Goal: Task Accomplishment & Management: Complete application form

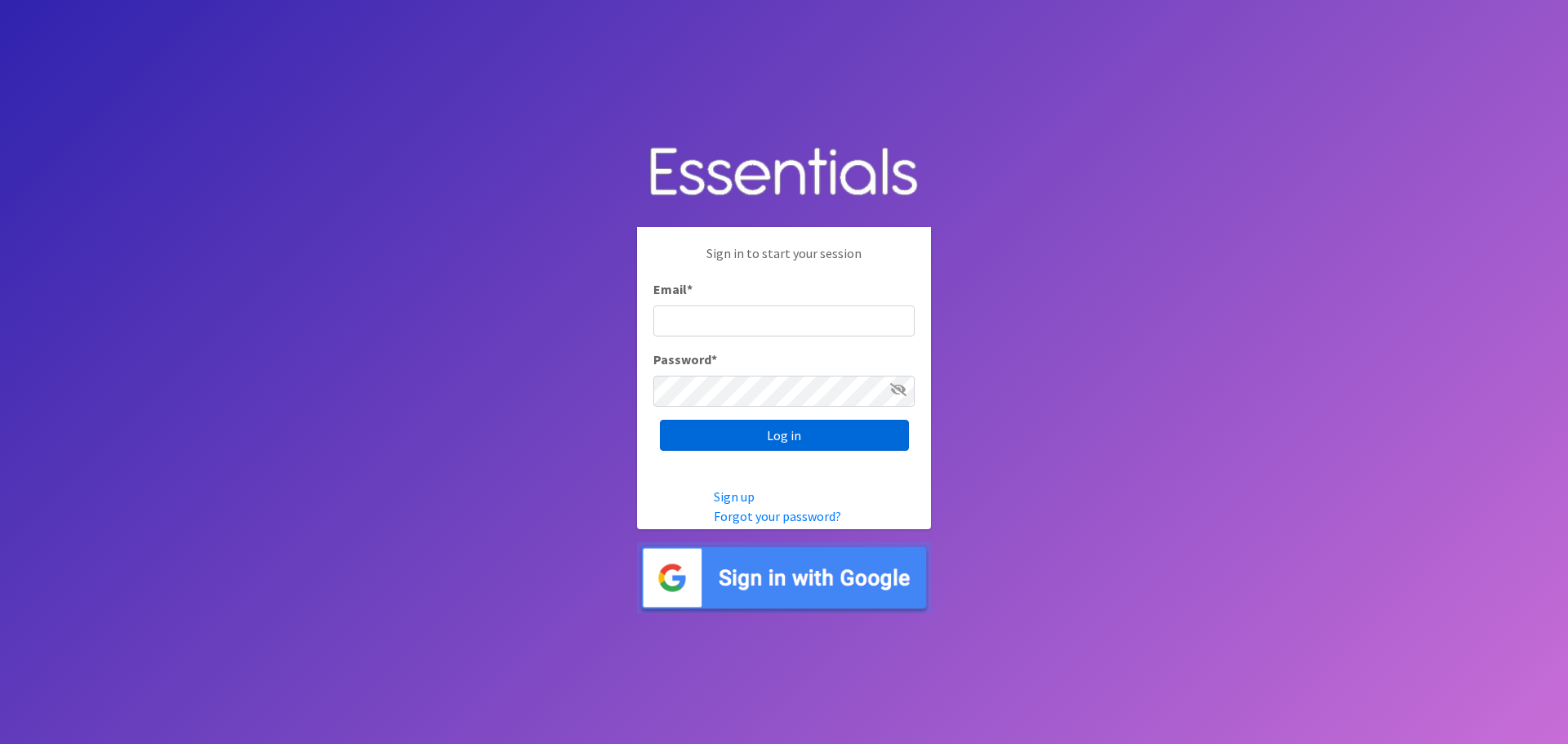
type input "[EMAIL_ADDRESS][DOMAIN_NAME]"
click at [734, 445] on input "Log in" at bounding box center [784, 435] width 249 height 31
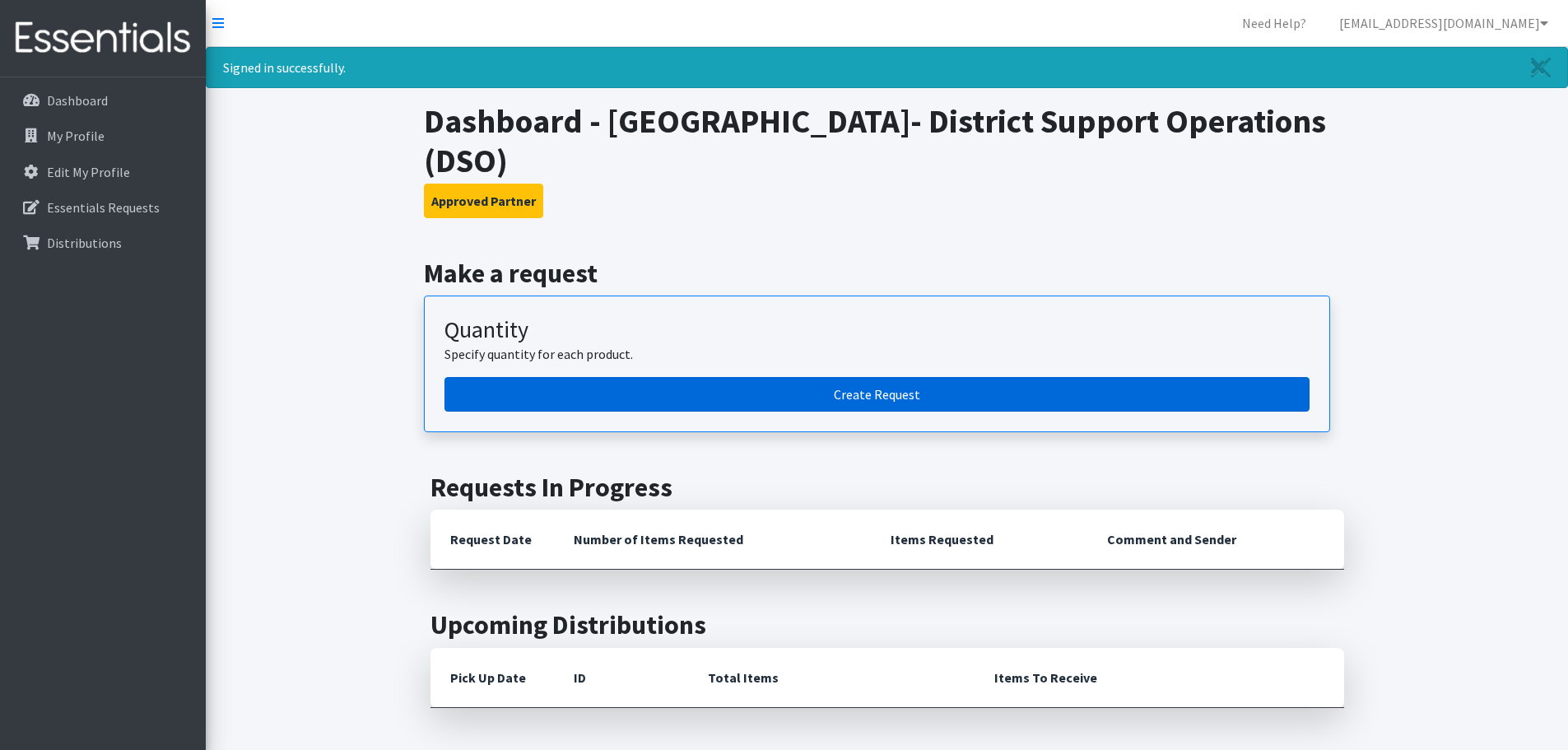
click at [857, 398] on link "Create Request" at bounding box center [877, 395] width 865 height 35
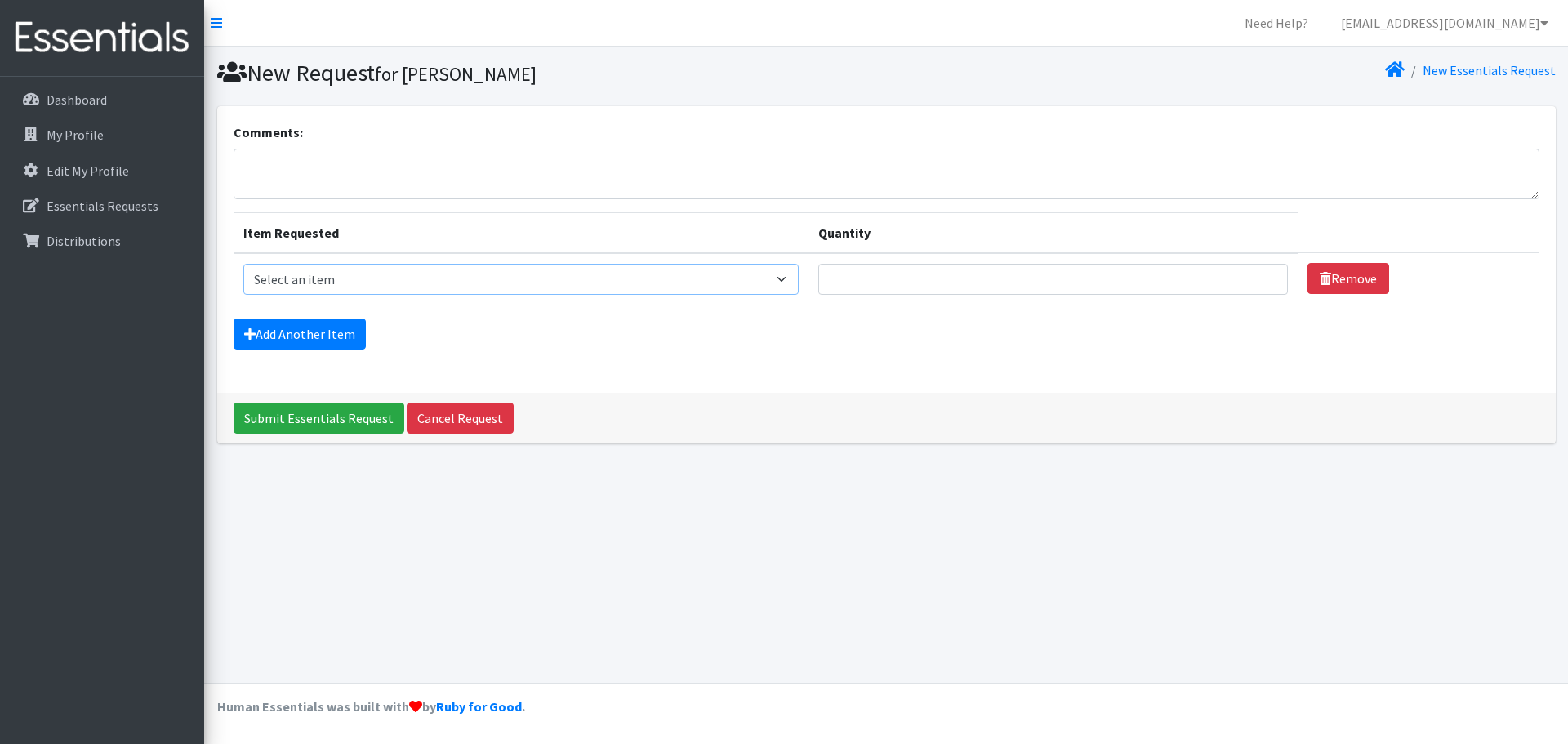
click at [795, 288] on select "Select an item Kids (Size 1) Kids (Size 2) Kids (Size 3) Kids (Size 4) Kids (Si…" at bounding box center [521, 279] width 555 height 31
select select "9978"
click at [243, 264] on select "Select an item Kids (Size 1) Kids (Size 2) Kids (Size 3) Kids (Size 4) Kids (Si…" at bounding box center [521, 279] width 555 height 31
type input "1"
click at [1257, 286] on input "1" at bounding box center [1053, 279] width 469 height 31
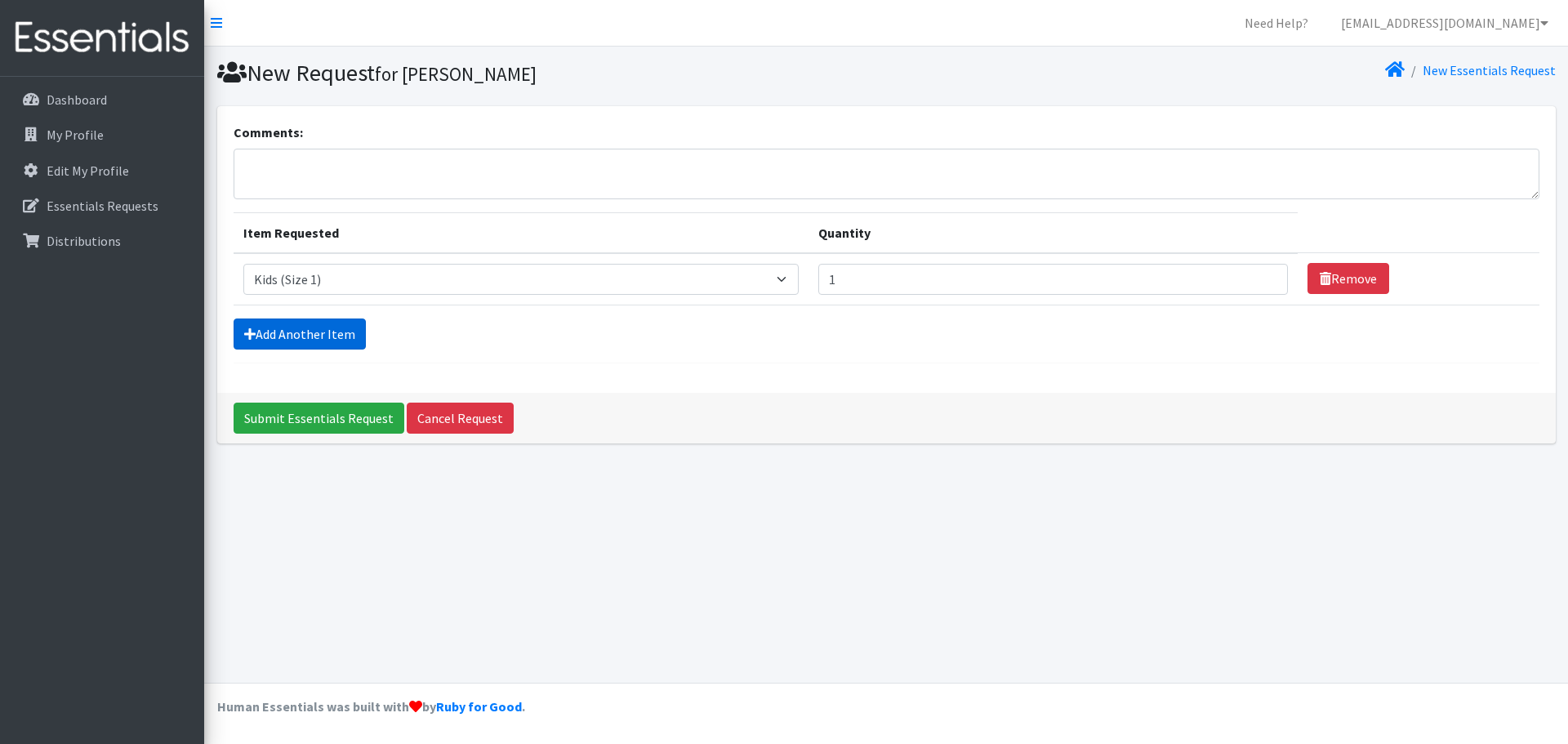
click at [279, 330] on link "Add Another Item" at bounding box center [299, 334] width 132 height 31
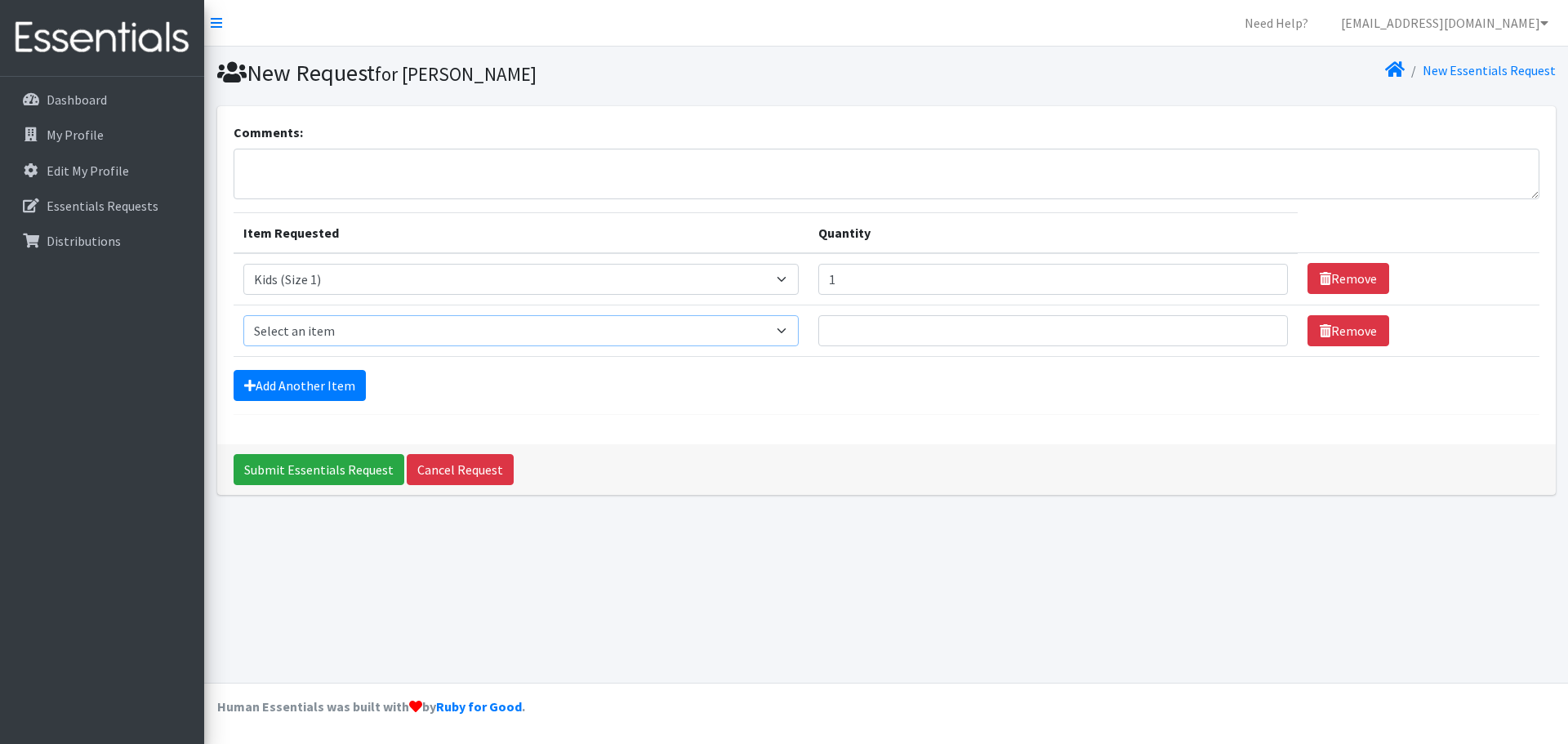
click at [293, 334] on select "Select an item Kids (Size 1) Kids (Size 2) Kids (Size 3) Kids (Size 4) Kids (Si…" at bounding box center [521, 331] width 555 height 31
select select "9977"
click at [243, 315] on select "Select an item Kids (Size 1) Kids (Size 2) Kids (Size 3) Kids (Size 4) Kids (Si…" at bounding box center [521, 331] width 555 height 31
click at [1257, 335] on input "1" at bounding box center [1053, 331] width 469 height 31
type input "2"
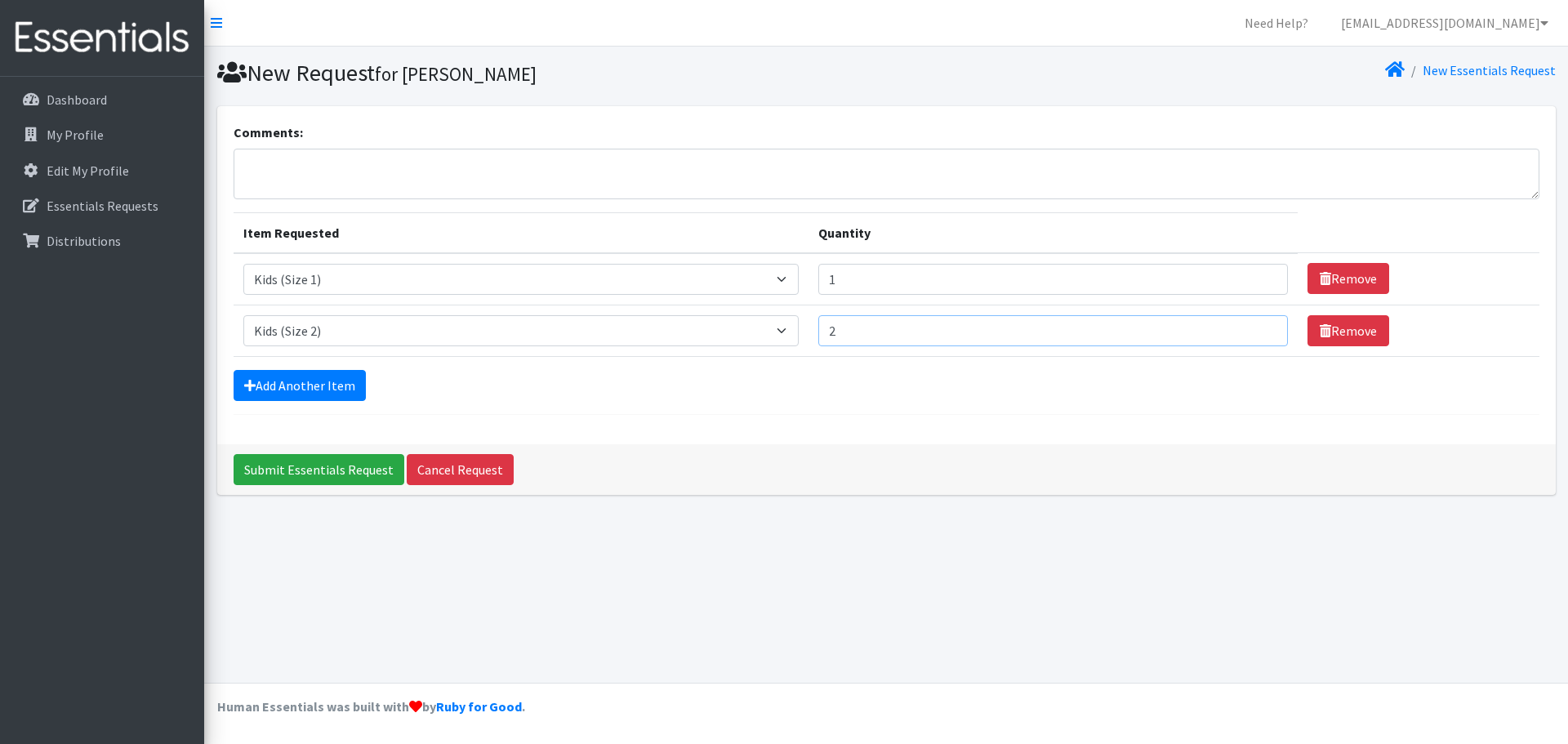
click at [1257, 325] on input "2" at bounding box center [1053, 331] width 469 height 31
click at [324, 391] on link "Add Another Item" at bounding box center [299, 385] width 132 height 31
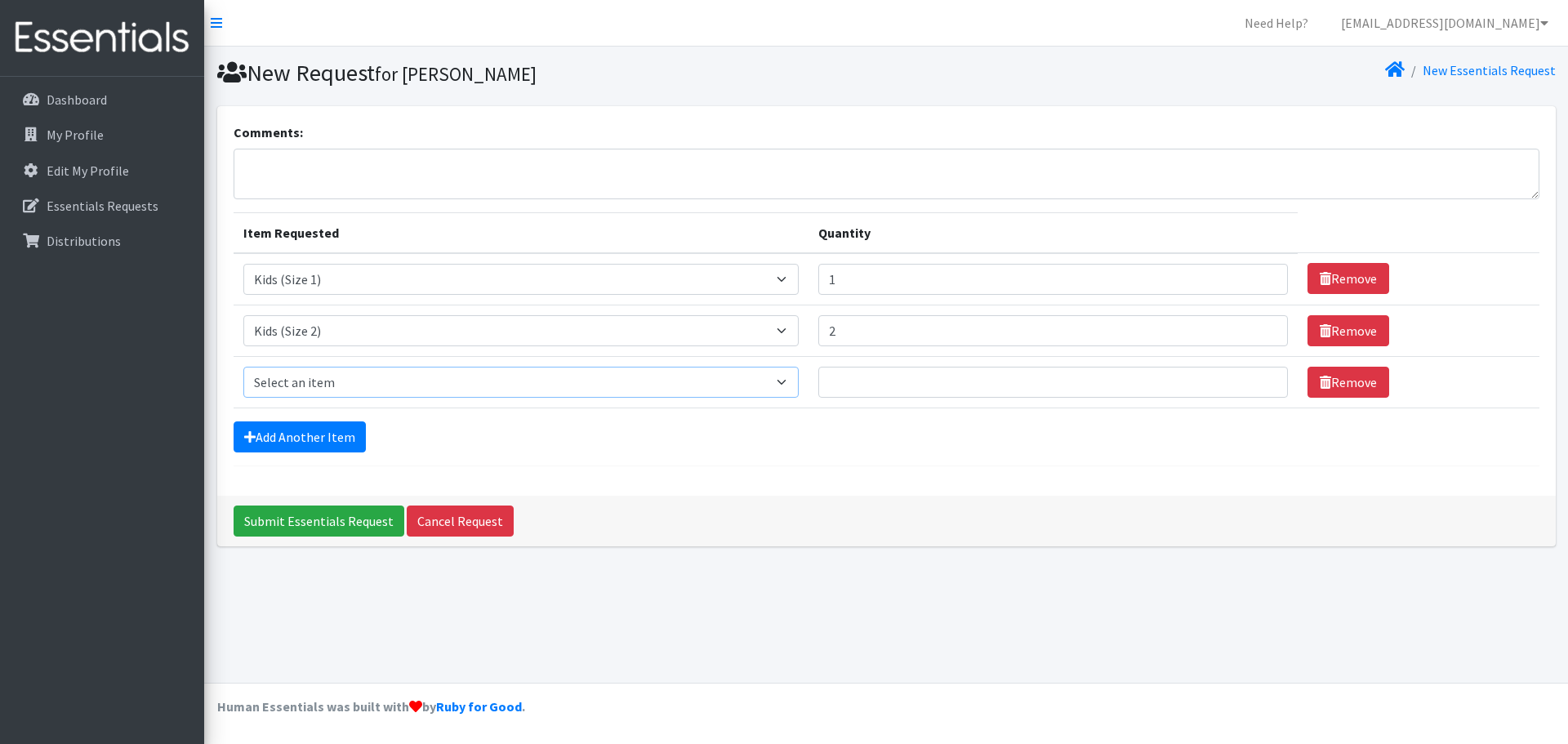
click at [285, 379] on select "Select an item Kids (Size 1) Kids (Size 2) Kids (Size 3) Kids (Size 4) Kids (Si…" at bounding box center [521, 381] width 555 height 31
select select "9988"
click at [243, 366] on select "Select an item Kids (Size 1) Kids (Size 2) Kids (Size 3) Kids (Size 4) Kids (Si…" at bounding box center [521, 381] width 555 height 31
click at [1259, 376] on input "1" at bounding box center [1053, 381] width 469 height 31
click at [1259, 376] on input "2" at bounding box center [1053, 381] width 469 height 31
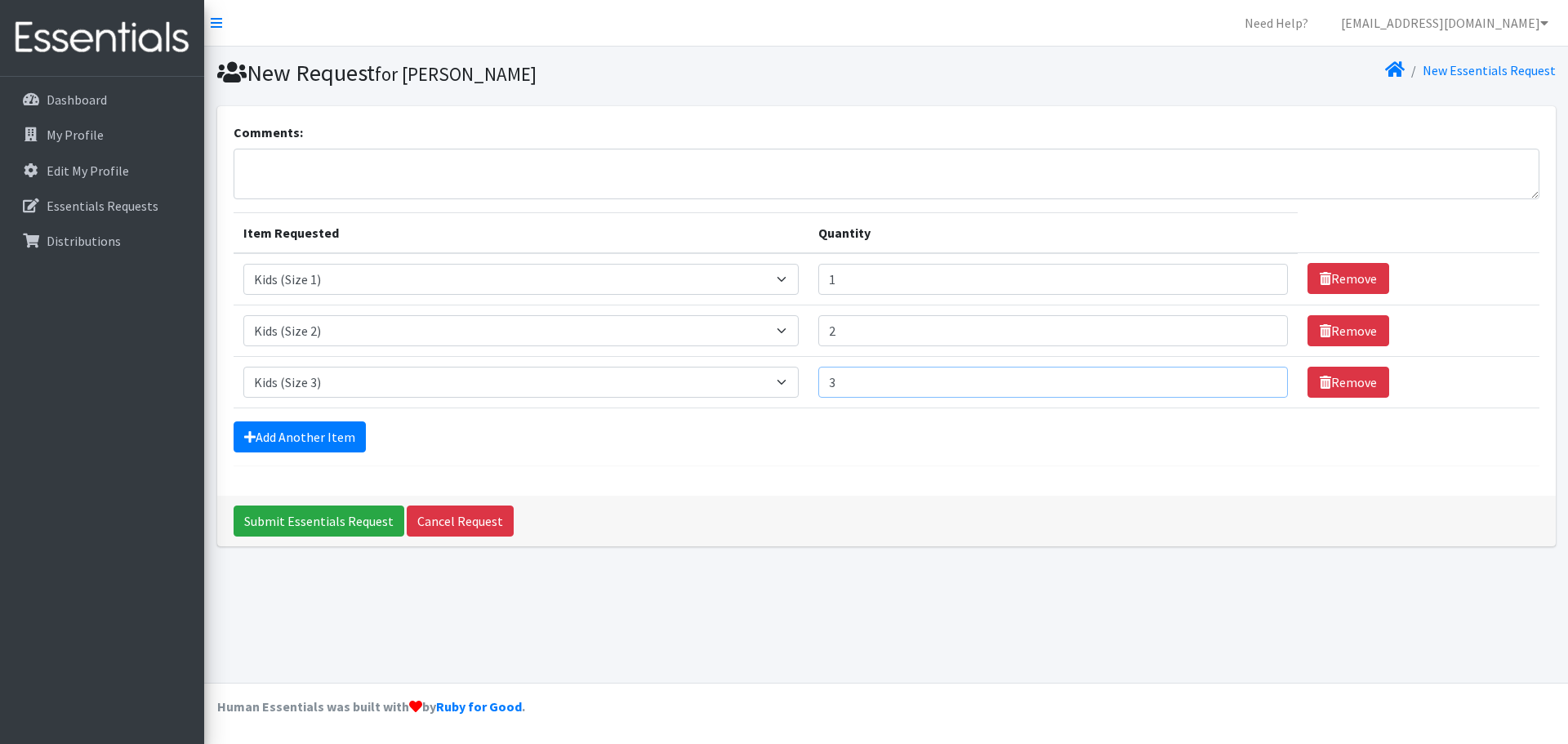
type input "3"
click at [1259, 376] on input "3" at bounding box center [1053, 381] width 469 height 31
click at [336, 438] on link "Add Another Item" at bounding box center [299, 437] width 132 height 31
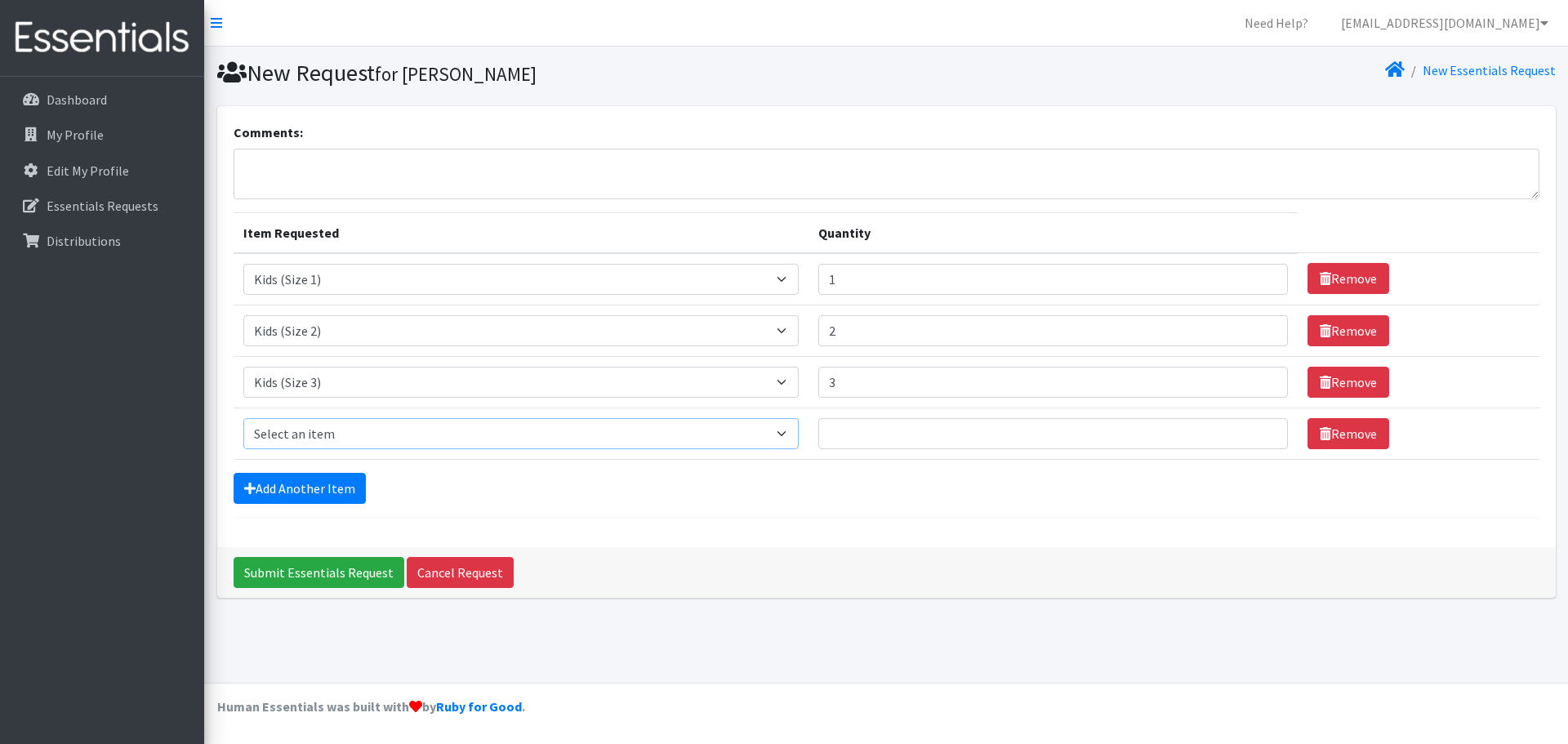
click at [265, 425] on select "Select an item Kids (Size 1) Kids (Size 2) Kids (Size 3) Kids (Size 4) Kids (Si…" at bounding box center [521, 433] width 555 height 31
select select "9956"
click at [243, 418] on select "Select an item Kids (Size 1) Kids (Size 2) Kids (Size 3) Kids (Size 4) Kids (Si…" at bounding box center [521, 433] width 555 height 31
click at [281, 492] on link "Add Another Item" at bounding box center [299, 488] width 132 height 31
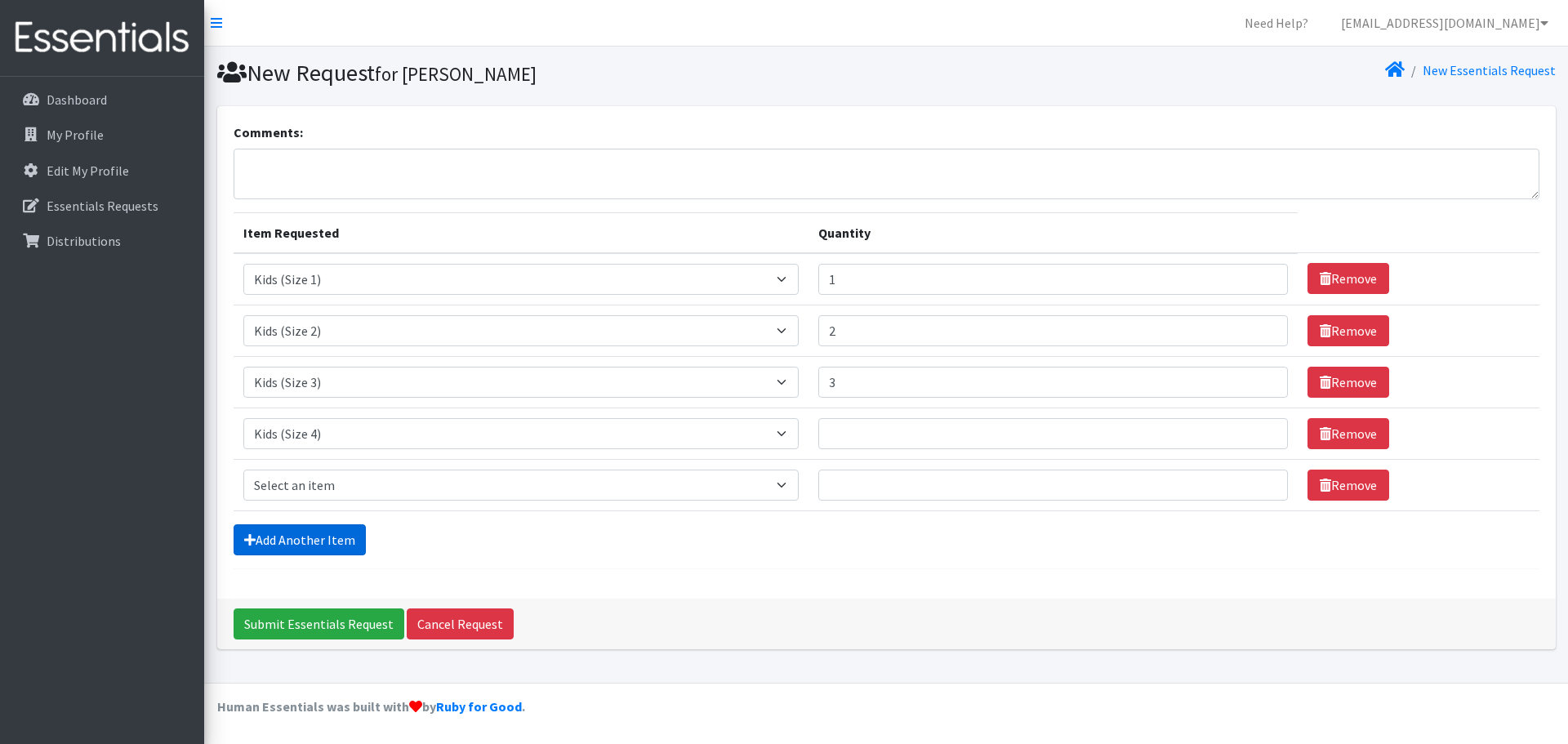
click at [287, 544] on link "Add Another Item" at bounding box center [299, 540] width 132 height 31
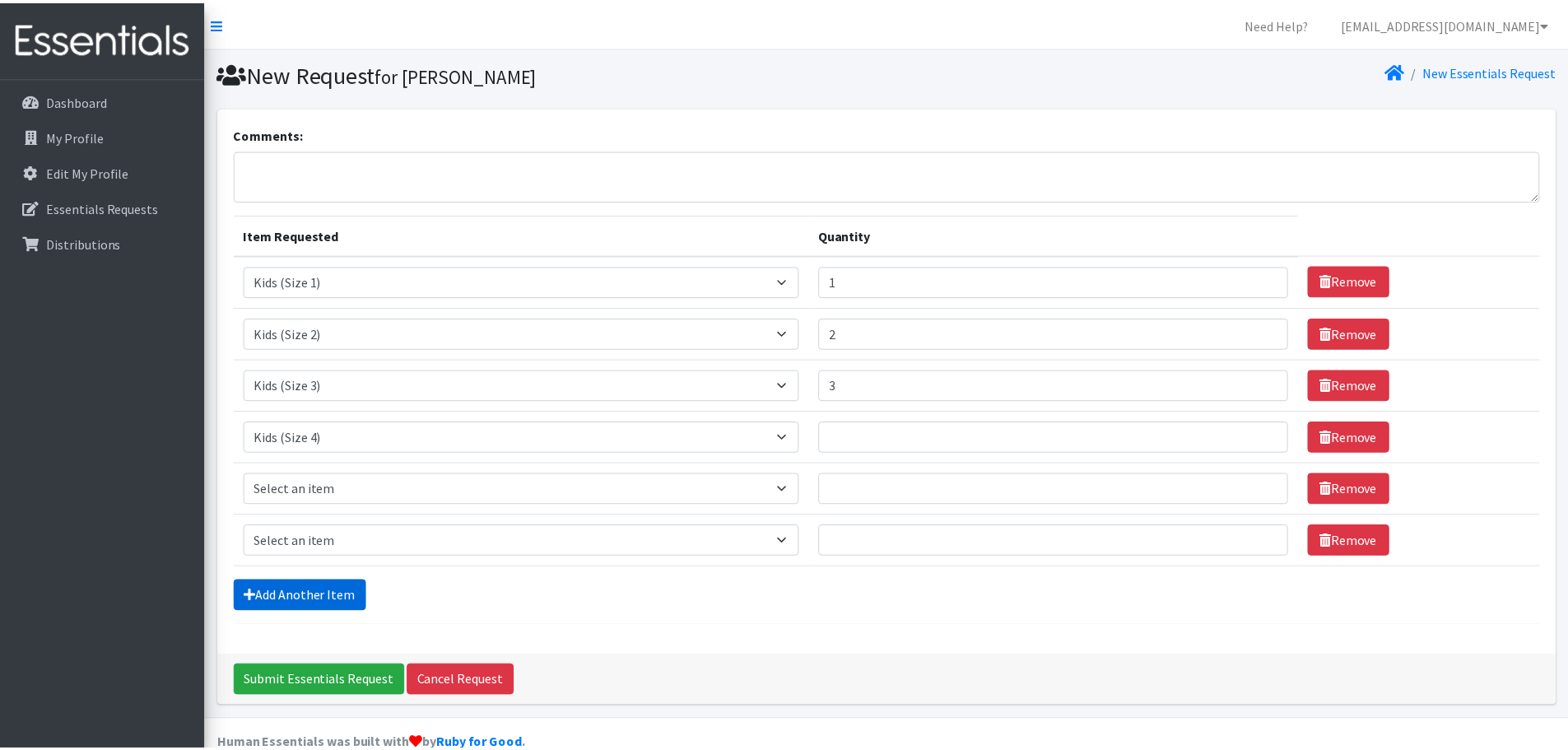
scroll to position [31, 0]
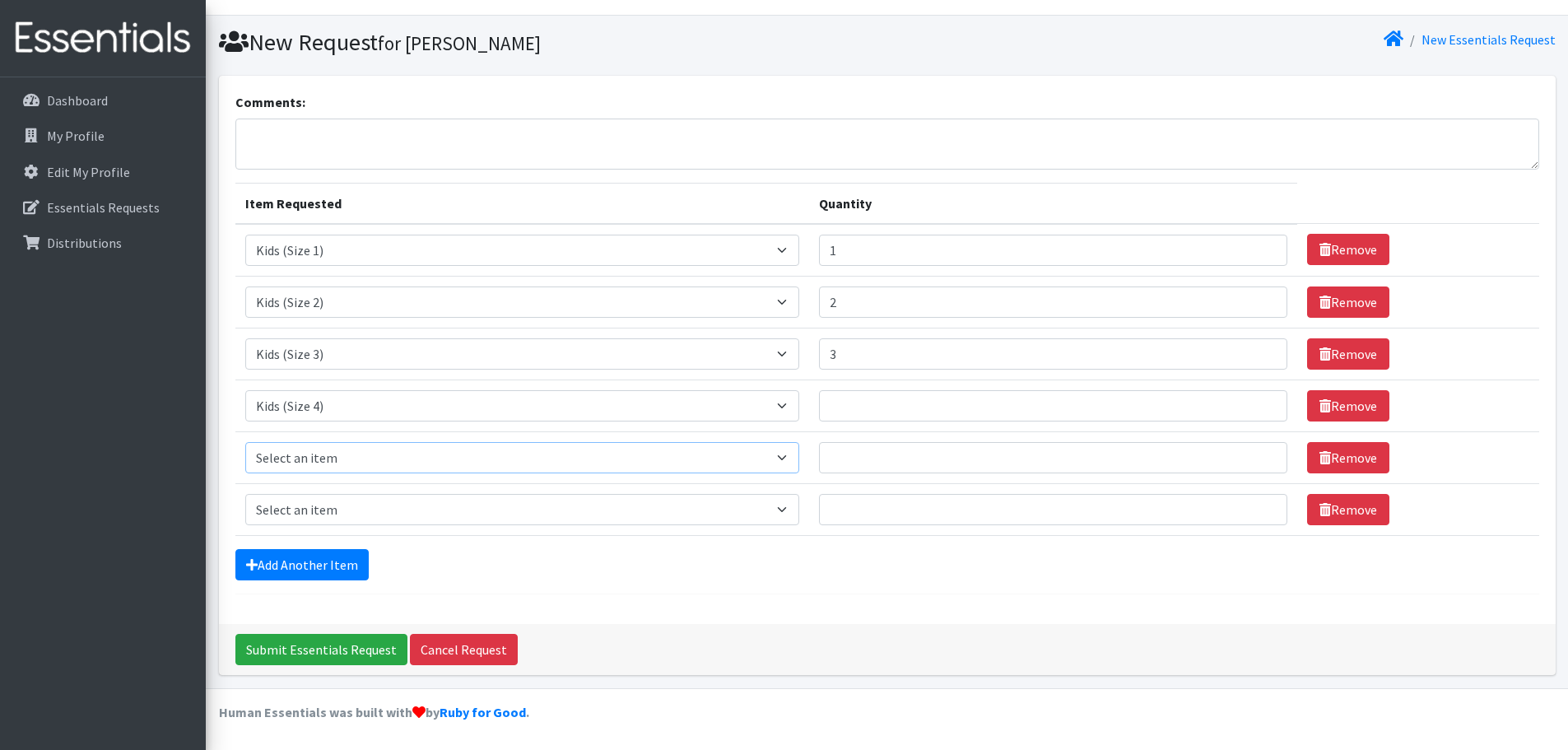
click at [790, 458] on select "Select an item Kids (Size 1) Kids (Size 2) Kids (Size 3) Kids (Size 4) Kids (Si…" at bounding box center [522, 457] width 554 height 31
select select "9983"
click at [245, 442] on select "Select an item Kids (Size 1) Kids (Size 2) Kids (Size 3) Kids (Size 4) Kids (Si…" at bounding box center [522, 457] width 554 height 31
click at [792, 518] on select "Select an item Kids (Size 1) Kids (Size 2) Kids (Size 3) Kids (Size 4) Kids (Si…" at bounding box center [522, 509] width 554 height 31
select select "9971"
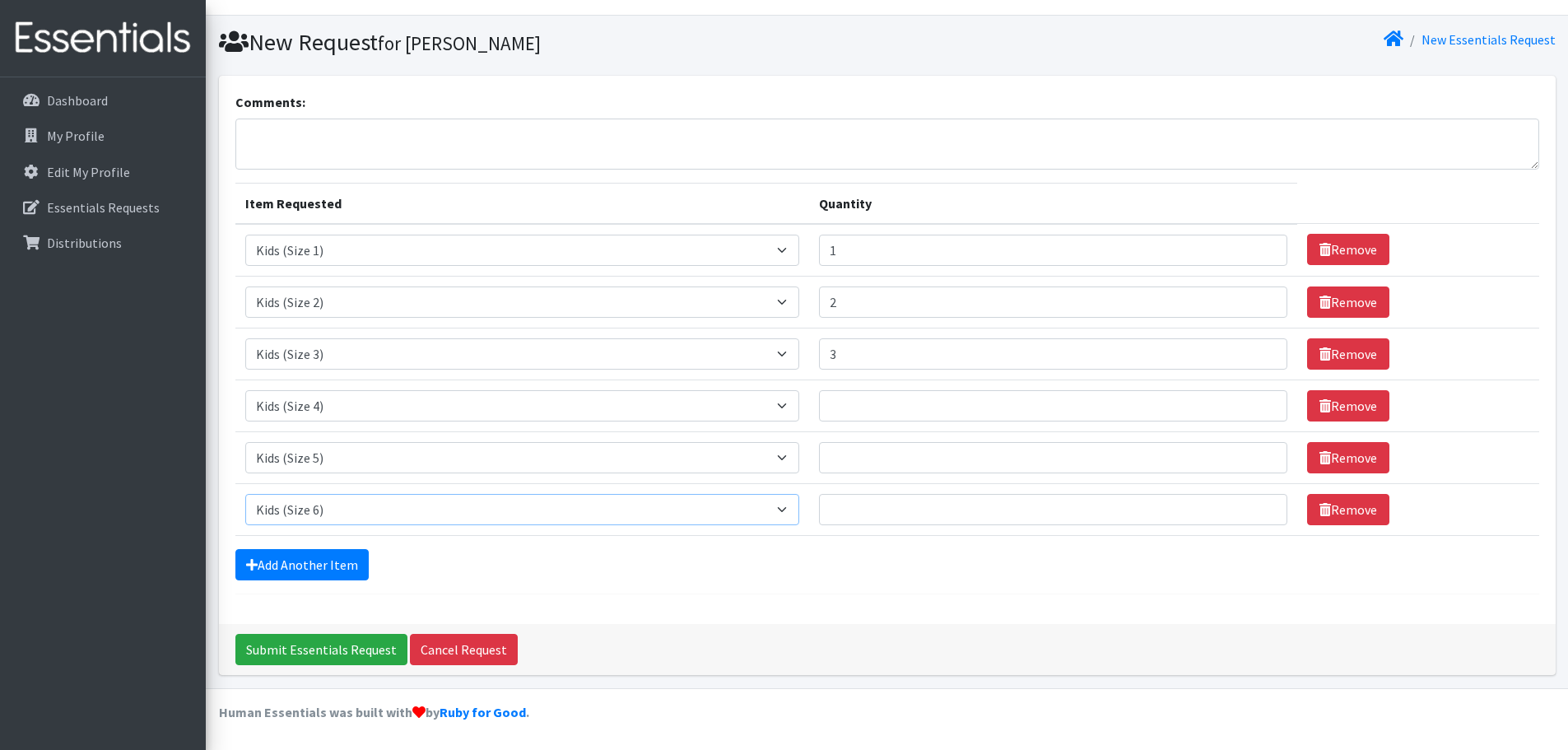
click at [245, 494] on select "Select an item Kids (Size 1) Kids (Size 2) Kids (Size 3) Kids (Size 4) Kids (Si…" at bounding box center [522, 509] width 554 height 31
click at [886, 405] on input "Quantity" at bounding box center [1053, 406] width 469 height 31
type input "4"
click at [860, 459] on input "Quantity" at bounding box center [1053, 457] width 469 height 31
type input "5"
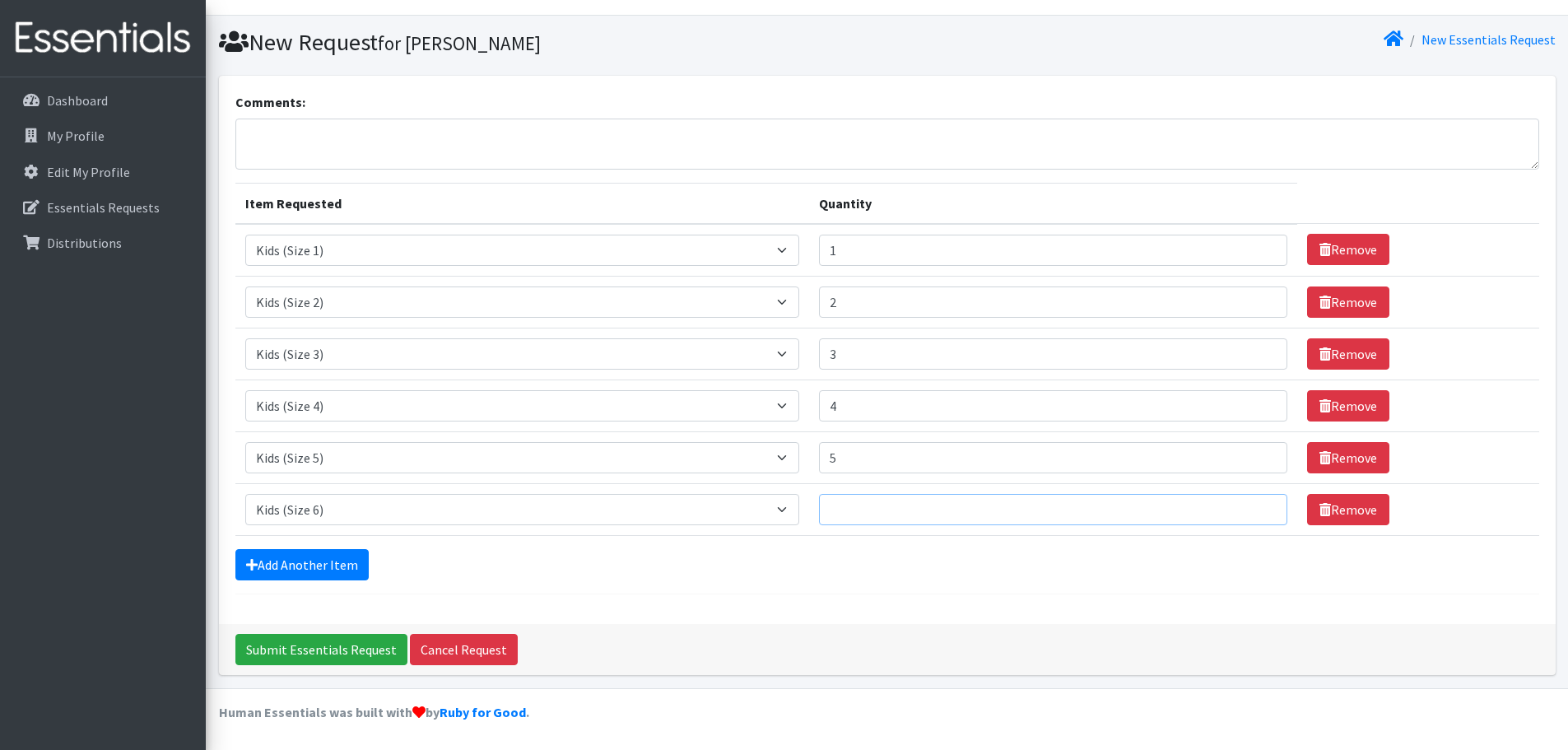
click at [852, 512] on input "Quantity" at bounding box center [1053, 509] width 469 height 31
type input "5"
click at [306, 572] on link "Add Another Item" at bounding box center [302, 564] width 133 height 31
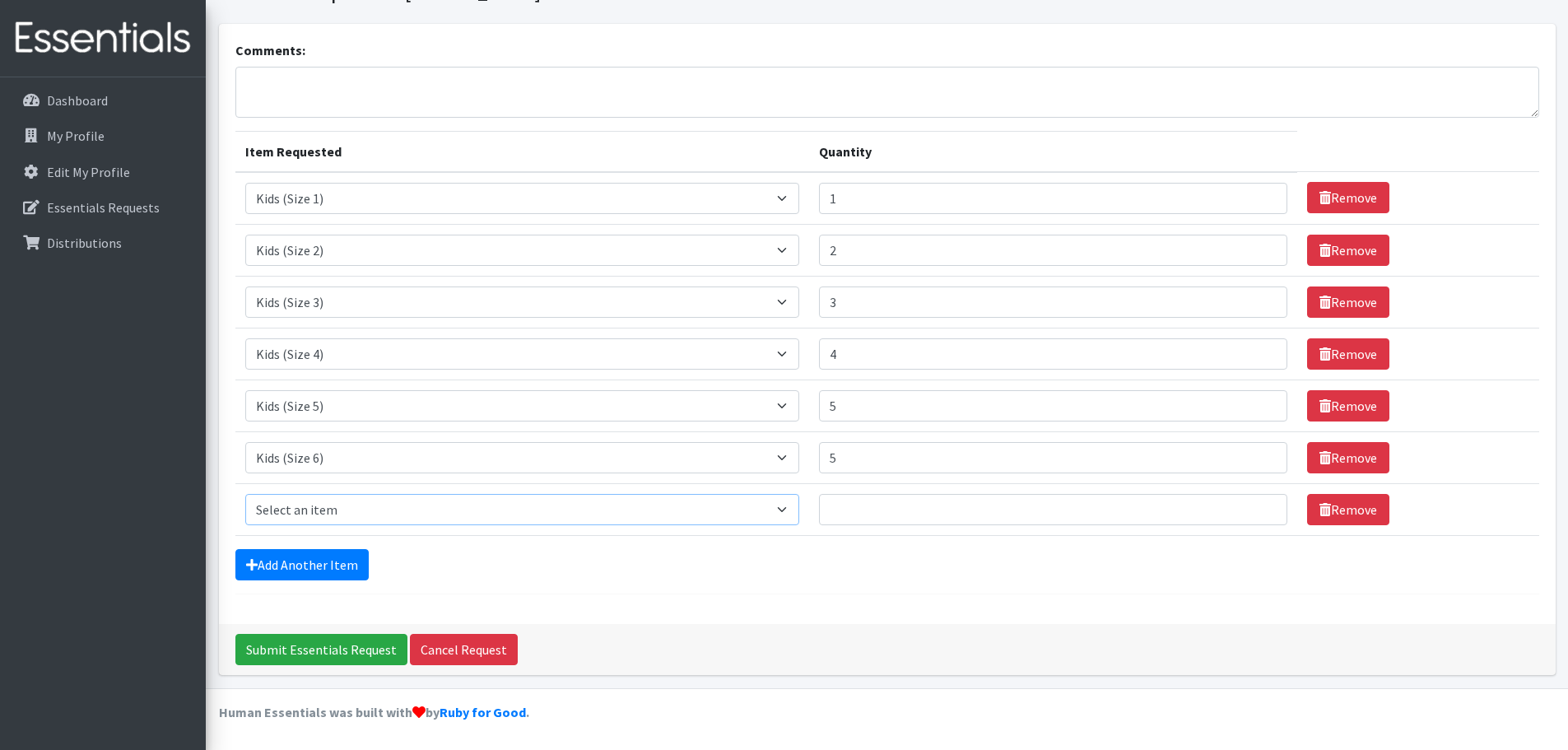
click at [347, 517] on select "Select an item Kids (Size 1) Kids (Size 2) Kids (Size 3) Kids (Size 4) Kids (Si…" at bounding box center [522, 509] width 554 height 31
select select "9968"
click at [245, 494] on select "Select an item Kids (Size 1) Kids (Size 2) Kids (Size 3) Kids (Size 4) Kids (Si…" at bounding box center [522, 509] width 554 height 31
click at [1258, 513] on input "1" at bounding box center [1053, 509] width 469 height 31
type input "2"
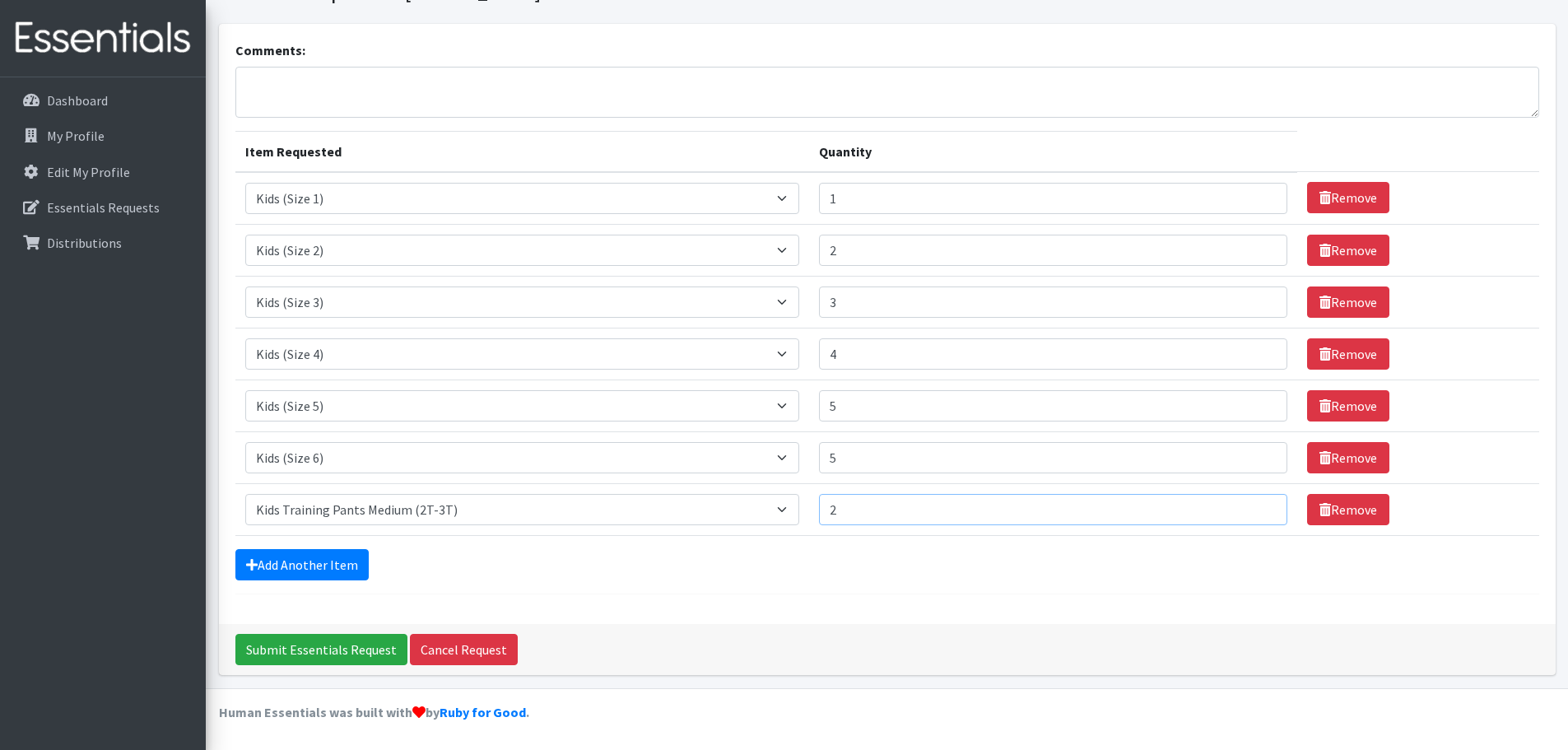
click at [1255, 505] on input "2" at bounding box center [1053, 509] width 469 height 31
click at [290, 568] on link "Add Another Item" at bounding box center [302, 564] width 133 height 31
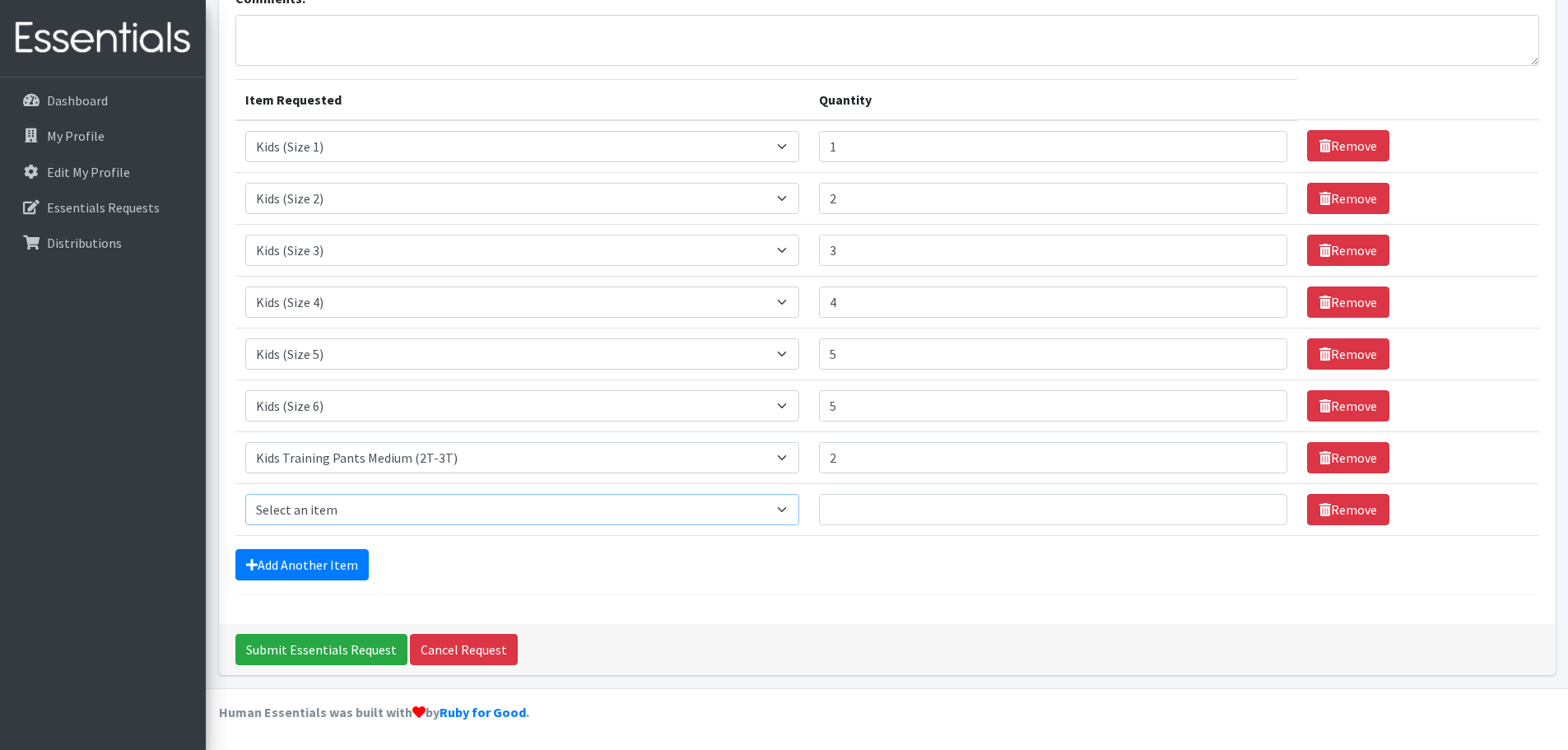
click at [311, 506] on select "Select an item Kids (Size 1) Kids (Size 2) Kids (Size 3) Kids (Size 4) Kids (Si…" at bounding box center [522, 509] width 554 height 31
select select "9972"
click at [245, 494] on select "Select an item Kids (Size 1) Kids (Size 2) Kids (Size 3) Kids (Size 4) Kids (Si…" at bounding box center [522, 509] width 554 height 31
type input "1"
click at [1259, 506] on input "1" at bounding box center [1053, 509] width 469 height 31
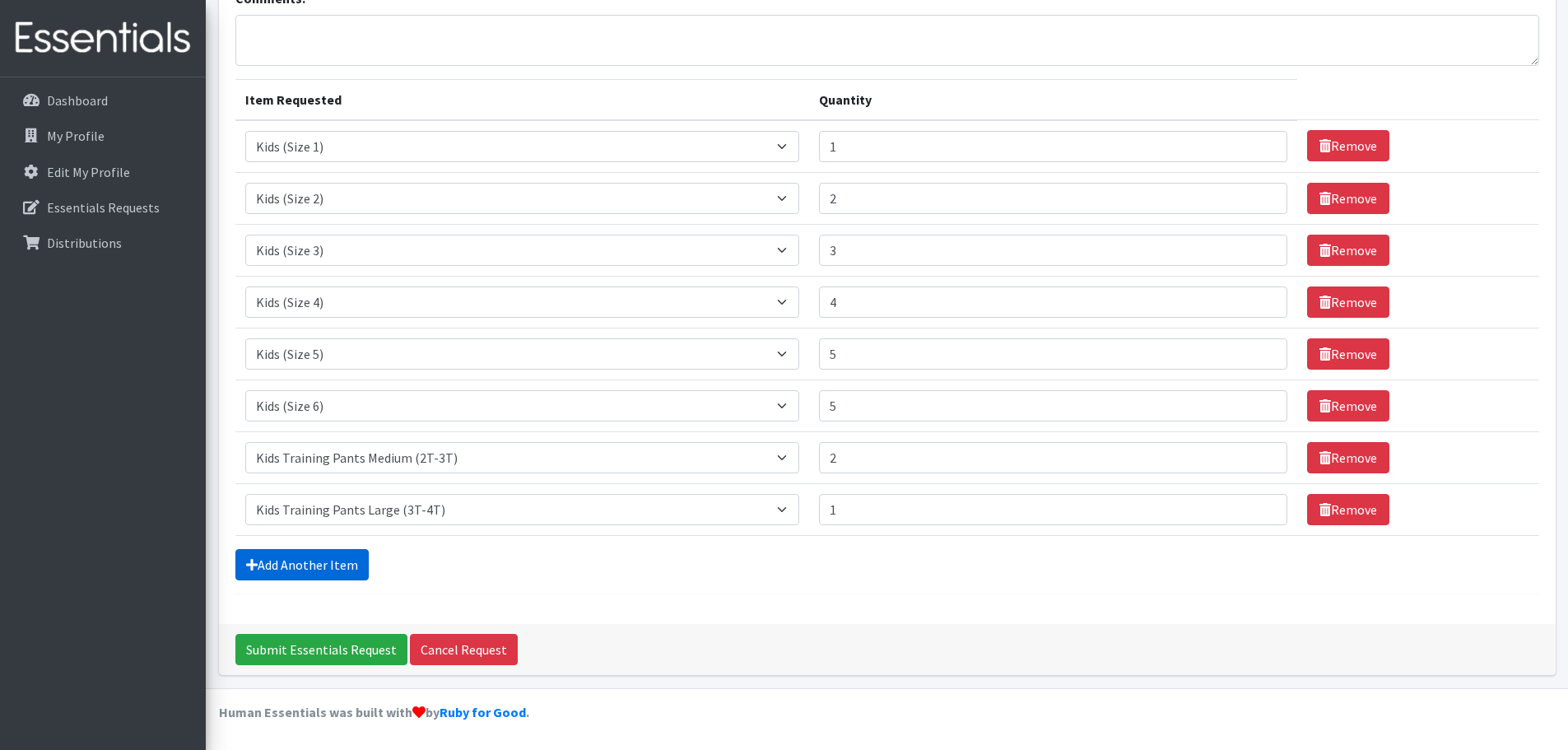
click at [308, 563] on link "Add Another Item" at bounding box center [302, 564] width 133 height 31
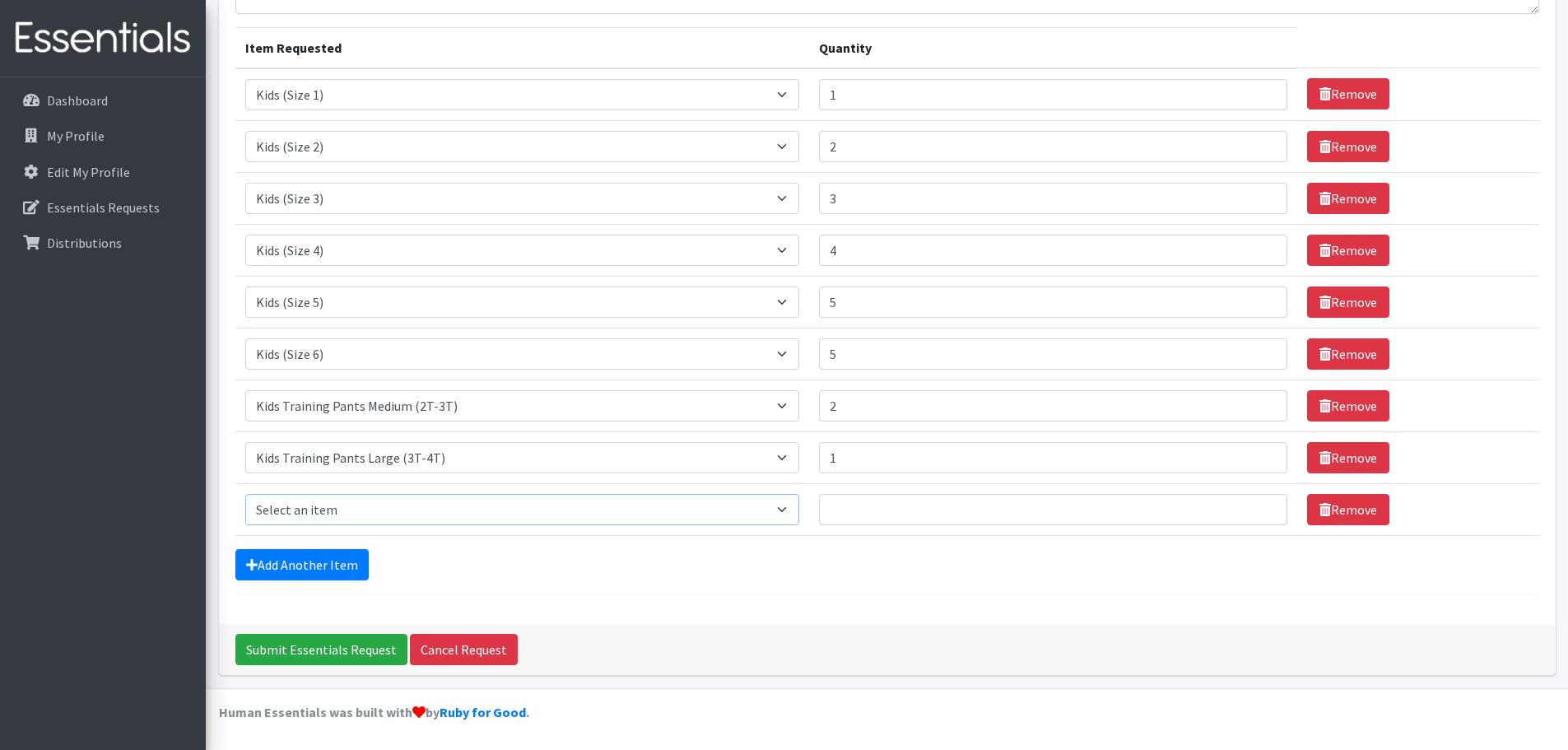
click at [306, 518] on select "Select an item Kids (Size 1) Kids (Size 2) Kids (Size 3) Kids (Size 4) Kids (Si…" at bounding box center [522, 509] width 554 height 31
select select "9975"
click at [245, 494] on select "Select an item Kids (Size 1) Kids (Size 2) Kids (Size 3) Kids (Size 4) Kids (Si…" at bounding box center [522, 509] width 554 height 31
click at [1259, 504] on input "1" at bounding box center [1053, 509] width 469 height 31
click at [1259, 504] on input "2" at bounding box center [1053, 509] width 469 height 31
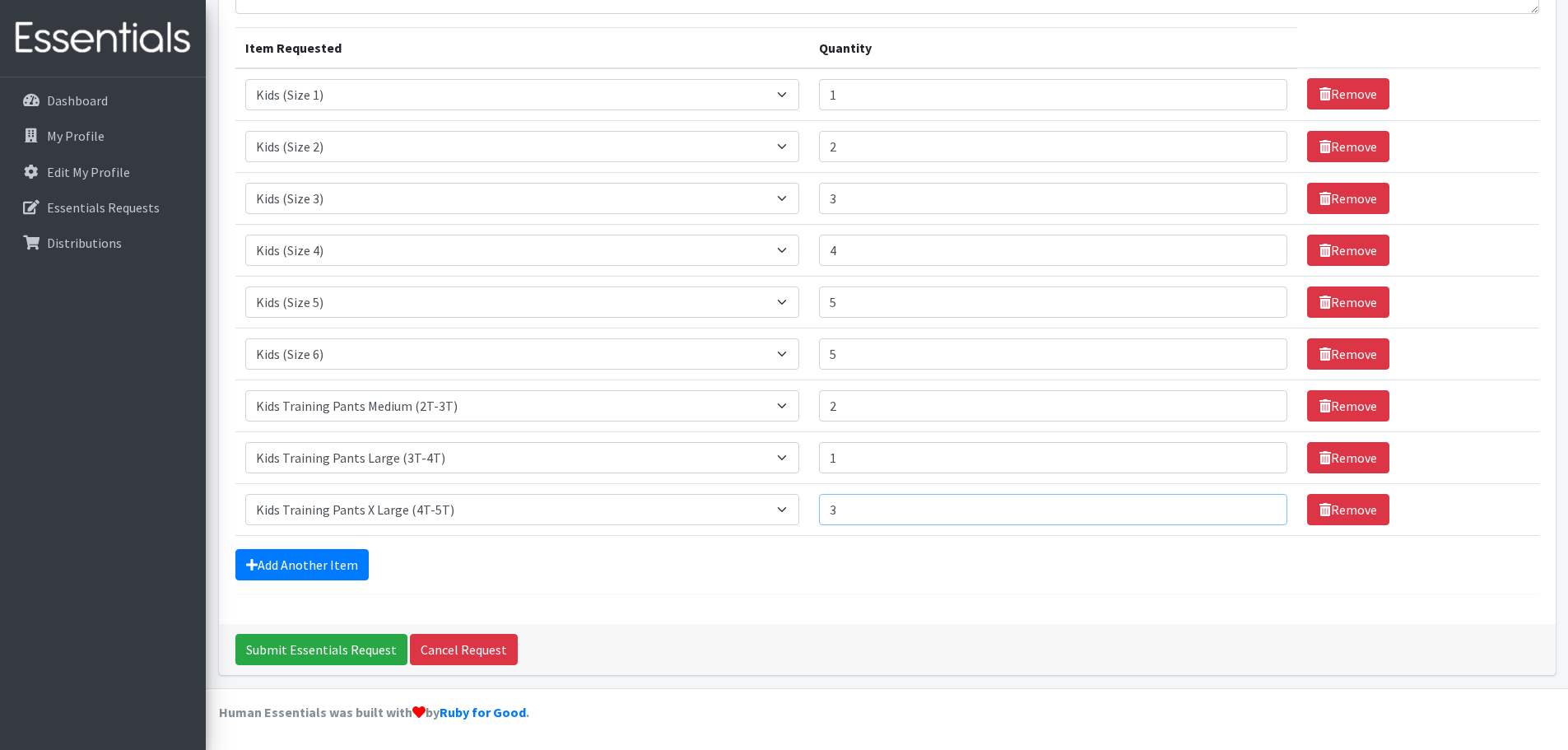
type input "3"
click at [1259, 504] on input "3" at bounding box center [1053, 509] width 469 height 31
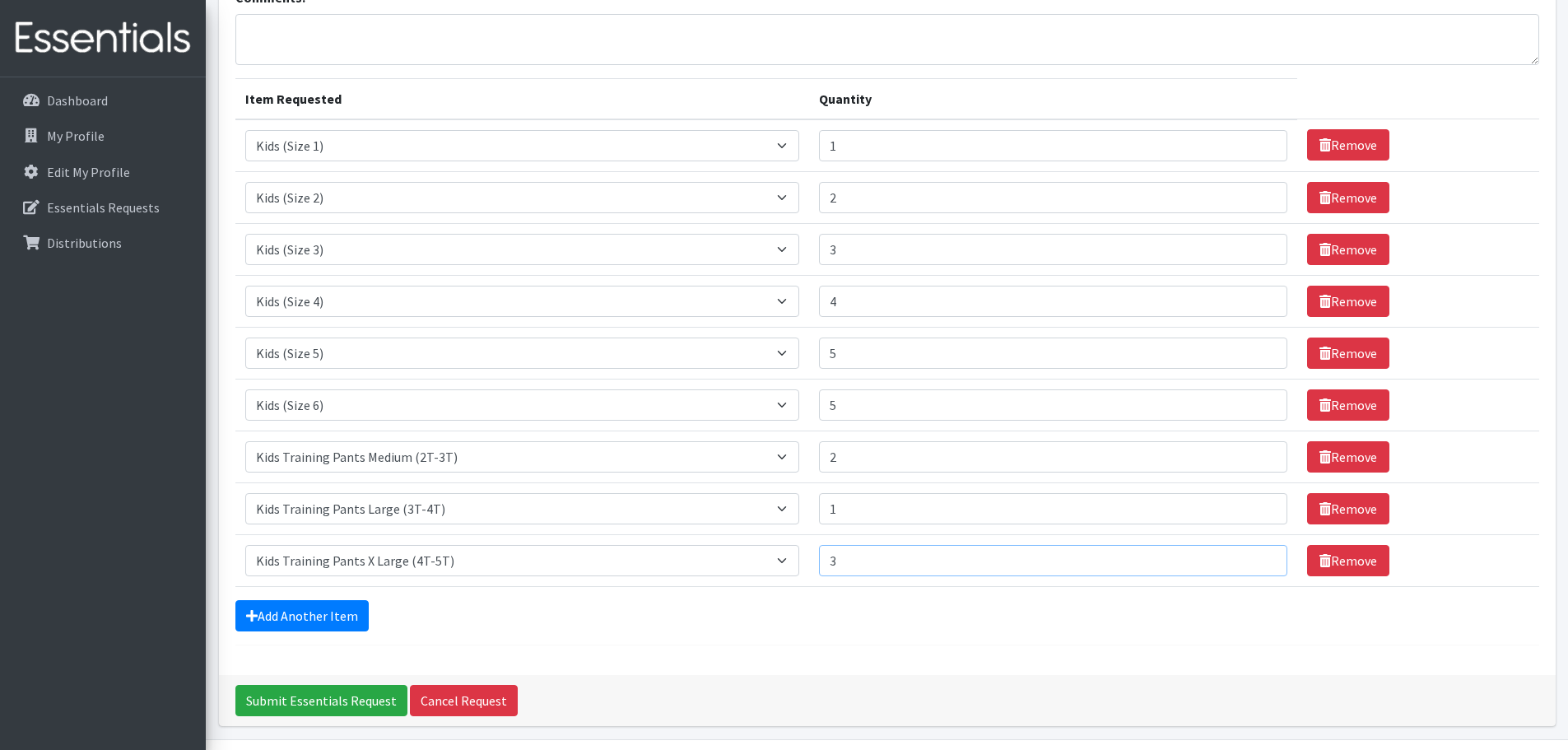
scroll to position [54, 0]
